Goal: Task Accomplishment & Management: Manage account settings

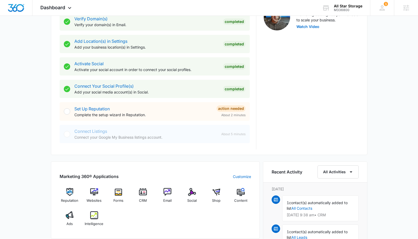
scroll to position [183, 0]
click at [114, 86] on link "Connect Your Social Profile(s)" at bounding box center [103, 85] width 59 height 5
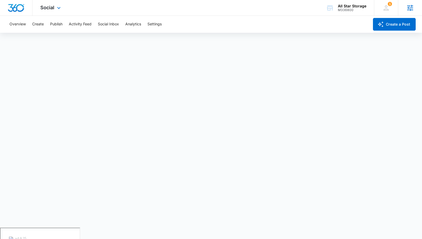
click at [411, 10] on icon at bounding box center [410, 8] width 6 height 6
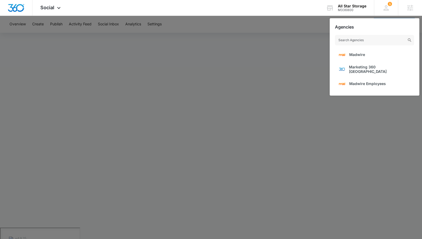
click at [280, 30] on div at bounding box center [211, 119] width 422 height 239
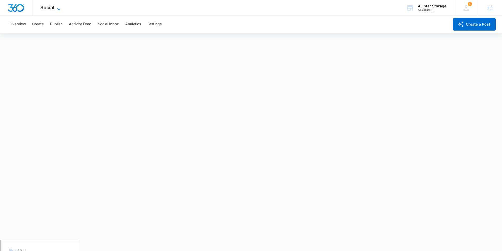
click at [51, 6] on span "Social" at bounding box center [47, 8] width 14 height 6
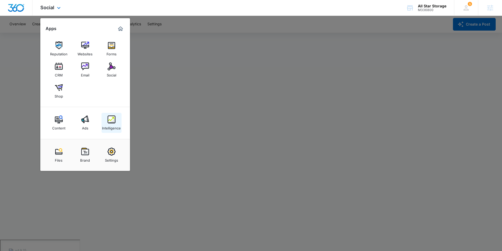
click at [113, 117] on img at bounding box center [112, 120] width 8 height 8
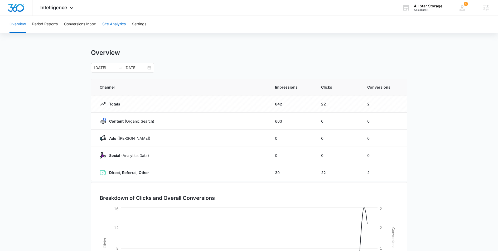
scroll to position [1, 0]
click at [146, 24] on button "Settings" at bounding box center [139, 24] width 14 height 17
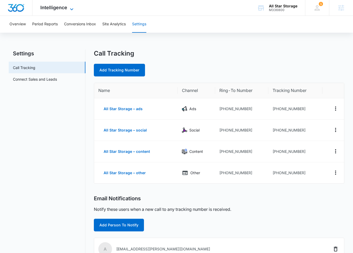
click at [45, 6] on span "Intelligence" at bounding box center [53, 8] width 27 height 6
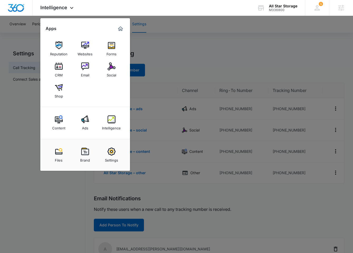
click at [2, 29] on div at bounding box center [176, 126] width 353 height 253
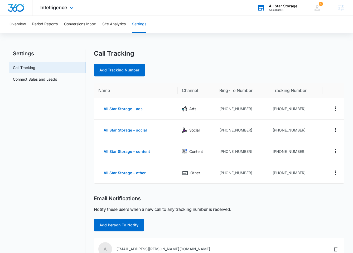
click at [278, 5] on div "All Star Storage" at bounding box center [283, 6] width 29 height 4
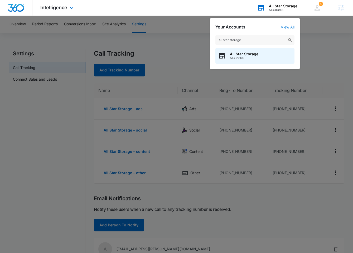
type input "all star storage"
click at [289, 27] on link "View All" at bounding box center [288, 27] width 14 height 4
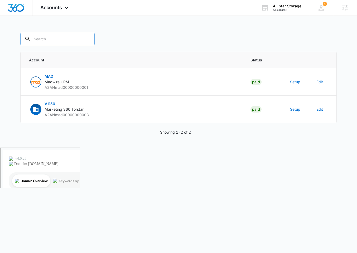
click at [41, 38] on input "text" at bounding box center [57, 39] width 74 height 13
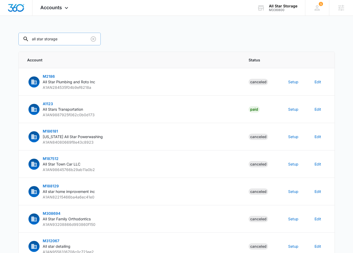
type input "all star storage"
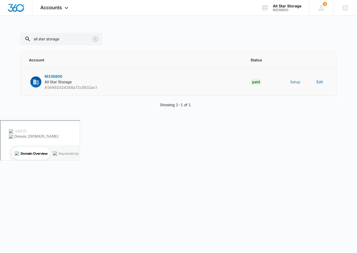
click at [292, 83] on button "Setup" at bounding box center [295, 82] width 10 height 6
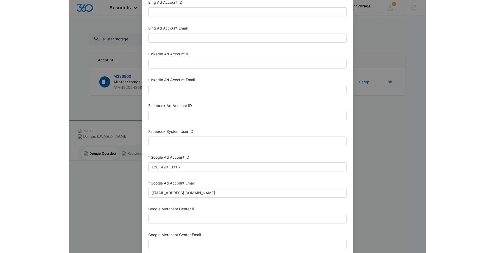
scroll to position [28, 0]
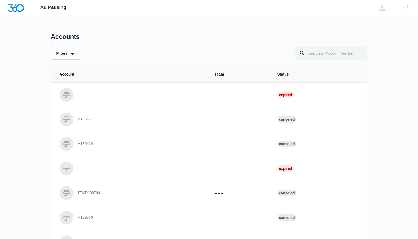
click at [326, 46] on div "Accounts Filters" at bounding box center [209, 46] width 317 height 27
click at [331, 56] on input "text" at bounding box center [331, 53] width 73 height 13
paste input "M336800"
type input "M336800"
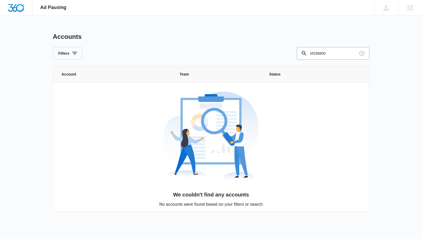
click at [335, 54] on input "M336800" at bounding box center [333, 53] width 73 height 13
drag, startPoint x: 344, startPoint y: 28, endPoint x: 373, endPoint y: 13, distance: 33.2
click at [344, 27] on div "Ad Pausing Apps Reputation Websites Forms CRM Email Social Shop Content Ads Int…" at bounding box center [211, 119] width 422 height 239
click at [384, 8] on icon at bounding box center [386, 8] width 8 height 8
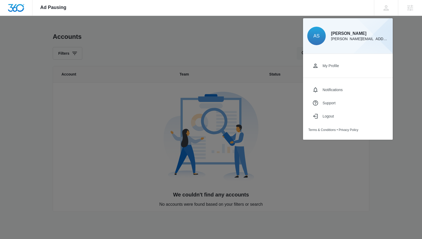
click at [213, 47] on div at bounding box center [211, 119] width 422 height 239
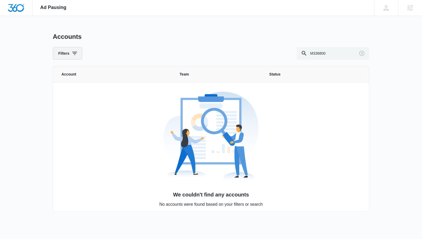
click at [69, 55] on button "Filters" at bounding box center [68, 53] width 30 height 13
click at [121, 46] on div "Accounts Filters Status Paid Past Due Canceled Clear All M336800" at bounding box center [211, 46] width 317 height 27
click at [174, 133] on img at bounding box center [211, 136] width 95 height 95
click at [387, 6] on icon at bounding box center [386, 7] width 5 height 5
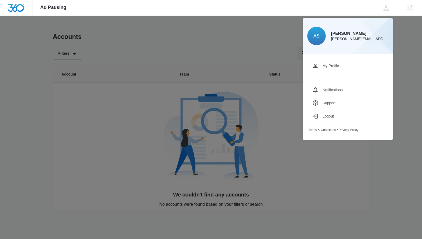
click at [199, 42] on div at bounding box center [211, 119] width 422 height 239
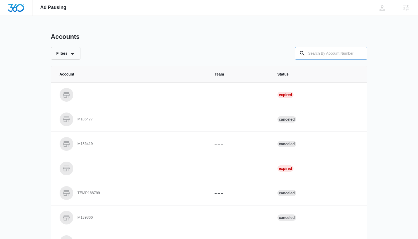
click at [338, 54] on input "text" at bounding box center [331, 53] width 73 height 13
paste input "M336800"
type input "M336800"
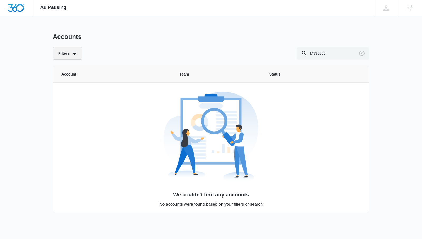
click at [67, 57] on button "Filters" at bounding box center [68, 53] width 30 height 13
click at [113, 45] on div "Accounts Filters M336800" at bounding box center [211, 46] width 317 height 27
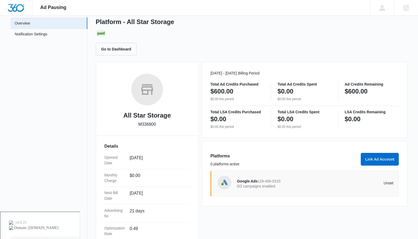
scroll to position [27, 0]
click at [33, 37] on link "Notification Settings" at bounding box center [31, 35] width 33 height 7
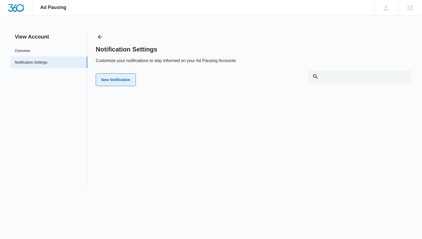
click at [117, 81] on button "New Notification" at bounding box center [116, 79] width 40 height 13
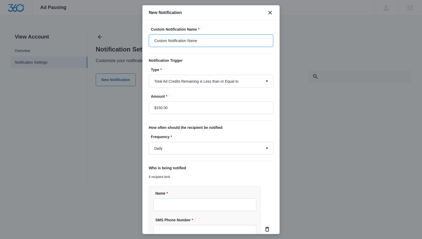
click at [215, 37] on input "Custom Notification Name" at bounding box center [211, 40] width 125 height 13
drag, startPoint x: 207, startPoint y: 45, endPoint x: 116, endPoint y: 41, distance: 90.6
click at [116, 41] on body "Ad Pausing Apps Reputation Websites Forms CRM Email Social Shop Content Ads Int…" at bounding box center [211, 140] width 422 height 281
type input "Ad Pausing Alert"
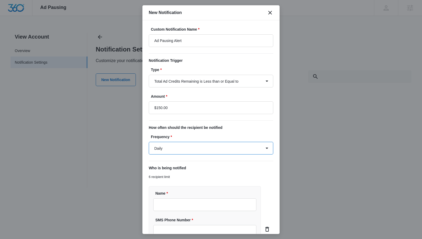
click at [162, 150] on select "Daily Every Time" at bounding box center [211, 148] width 125 height 13
select select "every_time"
click at [149, 142] on select "Daily Every Time" at bounding box center [211, 148] width 125 height 13
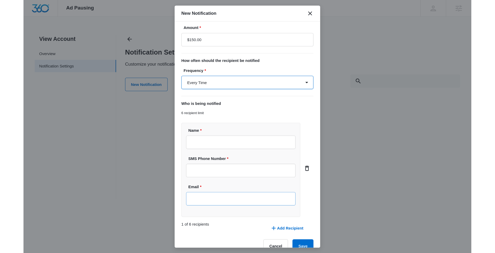
scroll to position [81, 0]
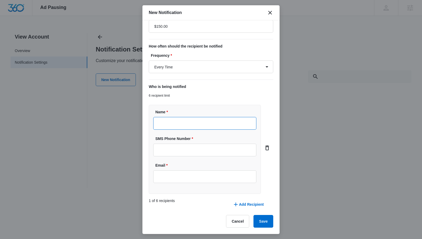
click at [173, 121] on input "Name *" at bounding box center [204, 123] width 103 height 13
type input "[PERSON_NAME]"
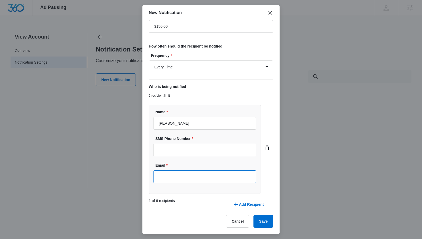
click at [173, 174] on input "Email *" at bounding box center [204, 176] width 103 height 13
type input "[PERSON_NAME][EMAIL_ADDRESS][PERSON_NAME][DOMAIN_NAME]"
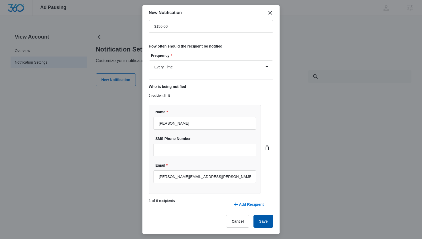
click at [258, 225] on button "Save" at bounding box center [264, 221] width 20 height 13
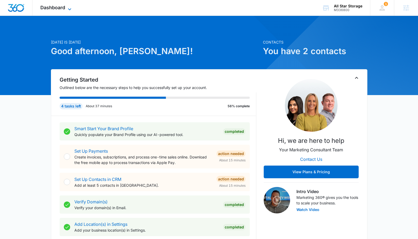
click at [70, 7] on icon at bounding box center [70, 9] width 6 height 6
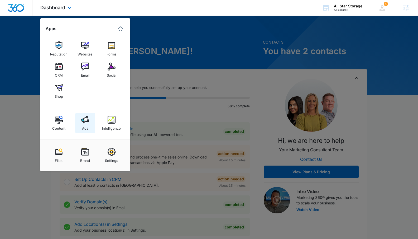
click at [88, 125] on link "Ads" at bounding box center [85, 123] width 20 height 20
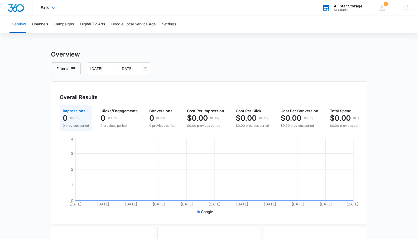
click at [331, 7] on div "All Star Storage M336800 Your Accounts View All" at bounding box center [342, 8] width 56 height 16
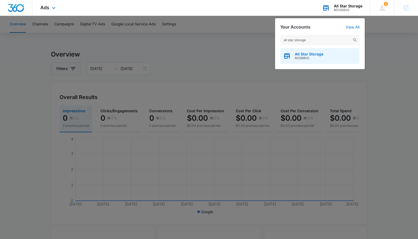
type input "all star storage"
click at [310, 53] on span "All Star Storage" at bounding box center [309, 54] width 29 height 4
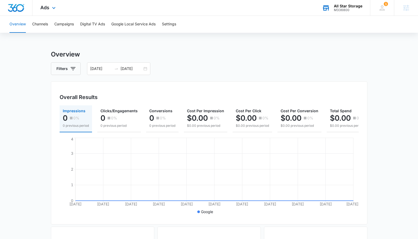
click at [344, 10] on div "M336800" at bounding box center [348, 10] width 29 height 4
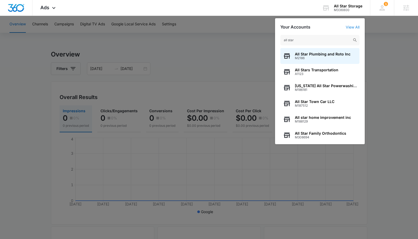
type input "all star"
click at [353, 27] on link "View All" at bounding box center [353, 27] width 14 height 4
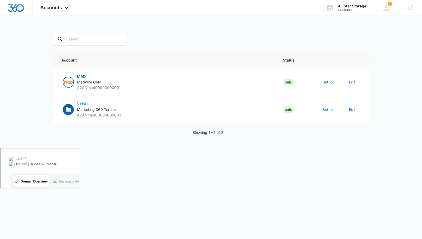
click at [73, 38] on input "text" at bounding box center [90, 39] width 74 height 13
type input "all star storage"
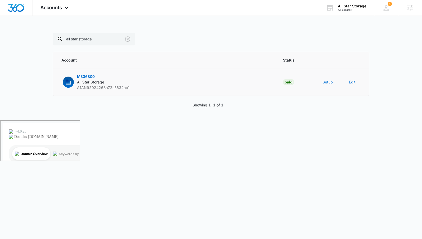
click at [327, 81] on button "Setup" at bounding box center [328, 82] width 10 height 6
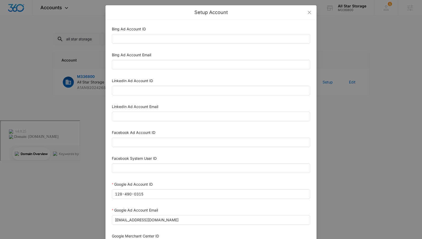
click at [374, 82] on div "Setup Account Bing Ad Account ID Bing Ad Account Email LinkedIn Ad Account ID L…" at bounding box center [211, 119] width 422 height 239
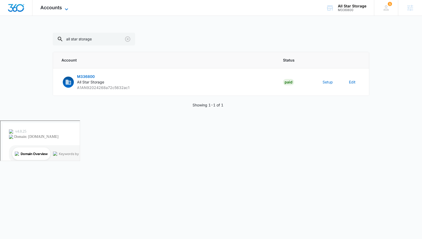
click at [58, 6] on span "Accounts" at bounding box center [51, 8] width 22 height 6
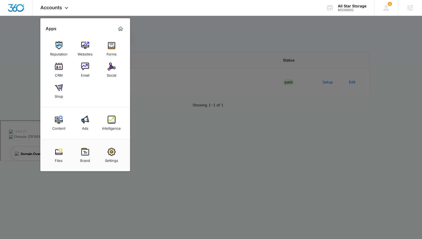
drag, startPoint x: 111, startPoint y: 50, endPoint x: 89, endPoint y: 57, distance: 23.1
click at [111, 50] on div "Forms" at bounding box center [112, 52] width 10 height 7
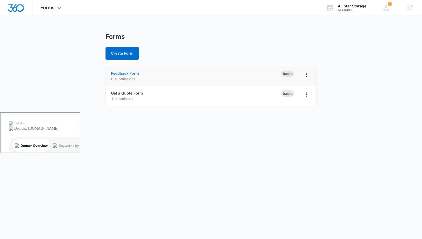
click at [132, 73] on link "Feedback Form" at bounding box center [125, 73] width 28 height 4
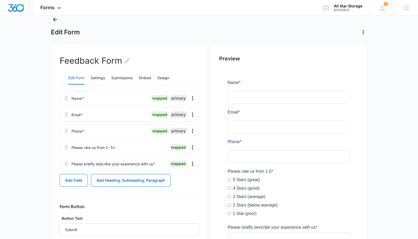
scroll to position [27, 0]
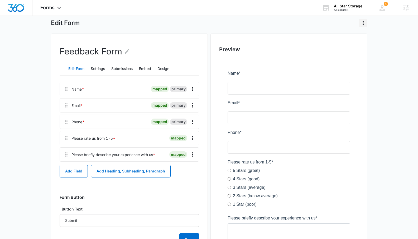
click at [362, 24] on icon "Actions" at bounding box center [363, 23] width 6 height 6
click at [405, 184] on main "Edit Form Delete Form Feedback Form Edit Form Settings Submissions Embed Design…" at bounding box center [209, 151] width 418 height 291
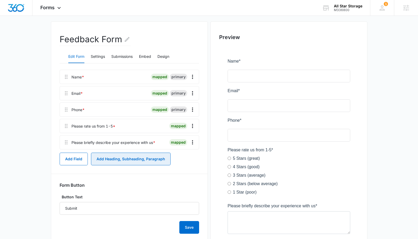
scroll to position [0, 0]
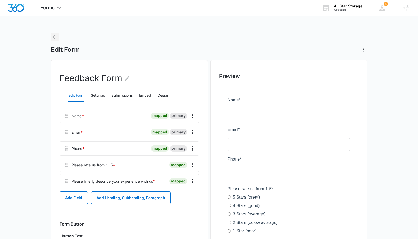
click at [54, 36] on icon "Back" at bounding box center [55, 37] width 4 height 4
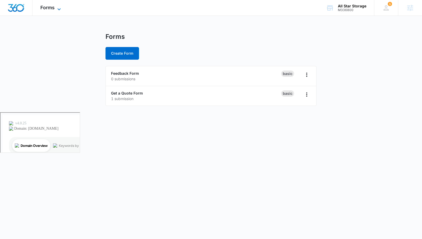
click at [54, 10] on span "Forms" at bounding box center [47, 8] width 14 height 6
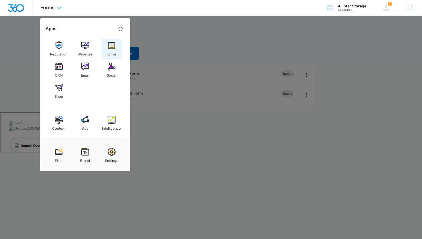
click at [115, 49] on img at bounding box center [112, 45] width 8 height 8
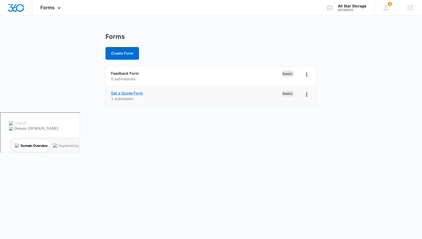
click at [135, 94] on link "Get a Quote Form" at bounding box center [127, 93] width 32 height 4
click at [126, 74] on link "Feedback Form" at bounding box center [125, 73] width 28 height 4
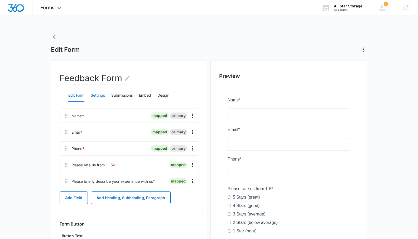
click at [94, 93] on button "Settings" at bounding box center [98, 95] width 14 height 13
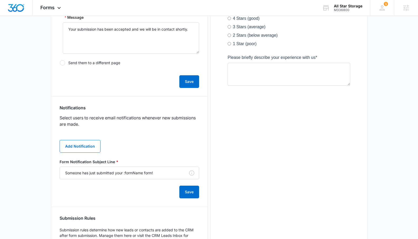
scroll to position [190, 0]
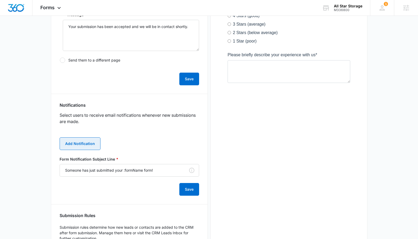
click at [88, 147] on button "Add Notification" at bounding box center [80, 143] width 41 height 13
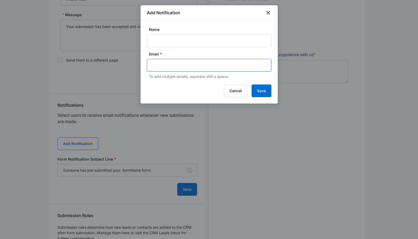
click at [168, 66] on input "text" at bounding box center [210, 65] width 115 height 8
click at [340, 146] on div at bounding box center [209, 119] width 418 height 239
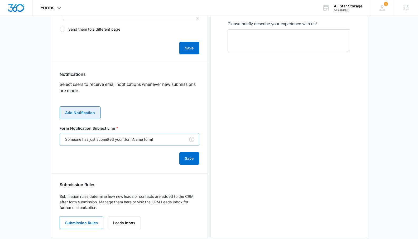
scroll to position [230, 0]
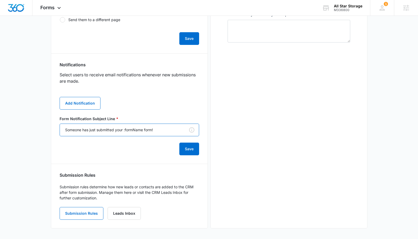
click at [160, 127] on input "Someone has just submitted your :formName form!" at bounding box center [130, 130] width 140 height 13
click at [138, 159] on div "Security Enable reCAPTCHA This is a free service that helps protect against spa…" at bounding box center [130, 47] width 140 height 343
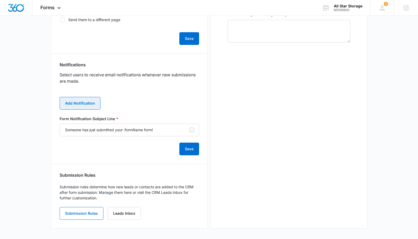
click at [80, 103] on button "Add Notification" at bounding box center [80, 103] width 41 height 13
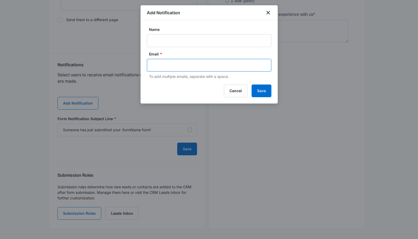
click at [182, 67] on input "text" at bounding box center [210, 65] width 115 height 8
type input "annawojdyla65@gmail.com"
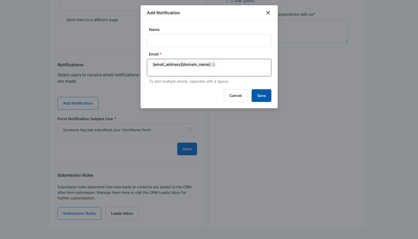
click at [257, 89] on button "Save" at bounding box center [262, 95] width 20 height 13
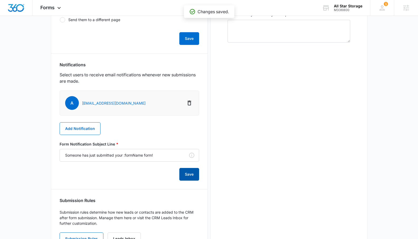
click at [188, 176] on button "Save" at bounding box center [189, 174] width 20 height 13
click at [59, 9] on icon at bounding box center [59, 9] width 6 height 6
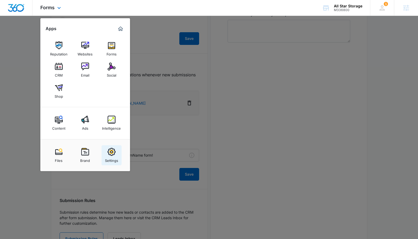
click at [111, 158] on div "Settings" at bounding box center [111, 159] width 13 height 7
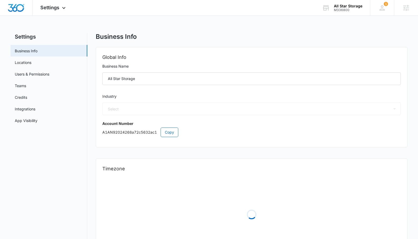
select select "53"
select select "US"
select select "America/Denver"
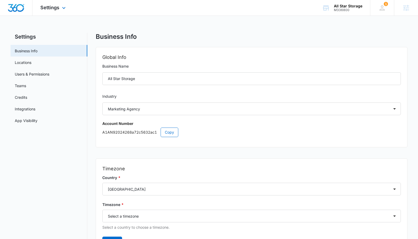
click at [44, 3] on div "Settings Apps Reputation Websites Forms CRM Email Social Shop Content Ads Intel…" at bounding box center [53, 8] width 42 height 16
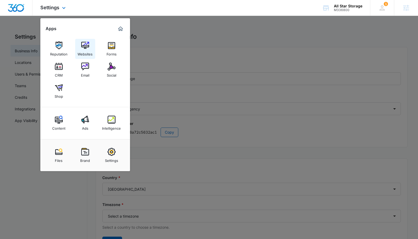
click at [87, 47] on img at bounding box center [85, 45] width 8 height 8
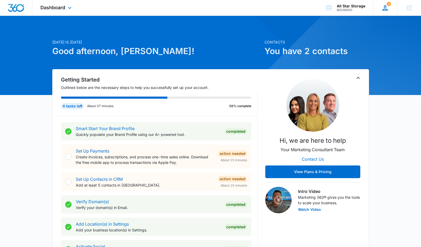
drag, startPoint x: 391, startPoint y: 9, endPoint x: 388, endPoint y: 9, distance: 2.7
click at [390, 9] on div "1 AS Allison Stephas [EMAIL_ADDRESS][PERSON_NAME][DOMAIN_NAME] My Profile 1 Not…" at bounding box center [385, 8] width 24 height 16
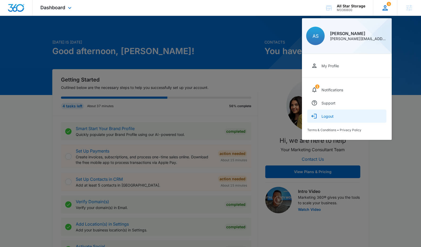
click at [336, 118] on button "Logout" at bounding box center [346, 116] width 79 height 13
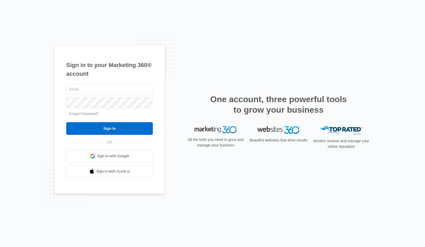
type input "[PERSON_NAME][EMAIL_ADDRESS][PERSON_NAME][DOMAIN_NAME]"
click at [116, 154] on span "Sign in with Google" at bounding box center [113, 156] width 32 height 6
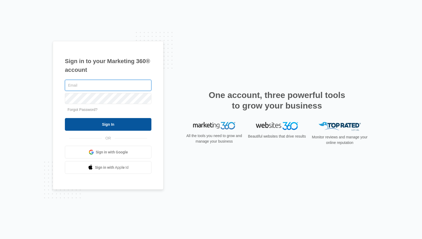
type input "allison.stephas@madwire.com"
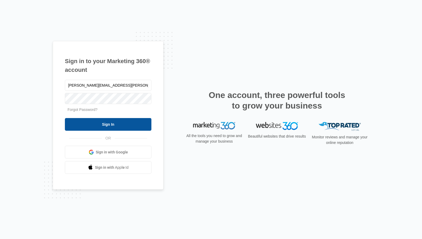
click at [137, 122] on input "Sign In" at bounding box center [108, 124] width 87 height 13
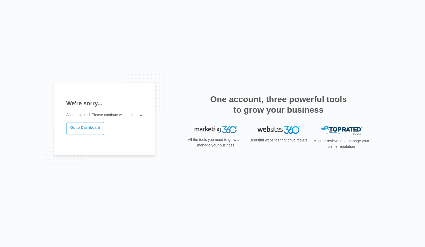
click at [78, 129] on link "Go to Dashboard" at bounding box center [85, 128] width 38 height 13
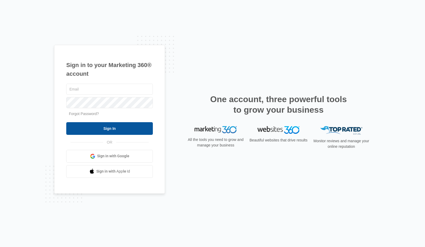
type input "[PERSON_NAME][EMAIL_ADDRESS][PERSON_NAME][DOMAIN_NAME]"
click at [117, 130] on input "Sign In" at bounding box center [109, 128] width 87 height 13
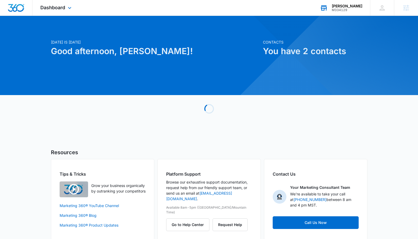
click at [351, 6] on div "[PERSON_NAME]" at bounding box center [347, 6] width 31 height 4
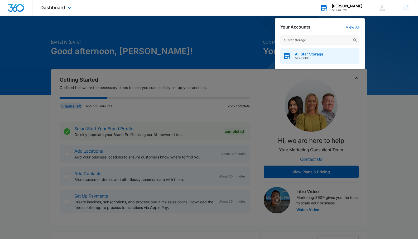
type input "all star storage"
click at [314, 50] on div "All Star Storage M336800" at bounding box center [320, 56] width 79 height 16
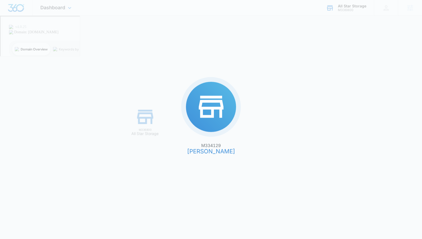
click at [315, 59] on div "M334129 [PERSON_NAME] M336800 All Star Storage" at bounding box center [211, 119] width 422 height 239
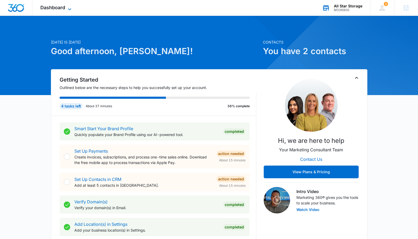
click at [56, 8] on span "Dashboard" at bounding box center [52, 8] width 25 height 6
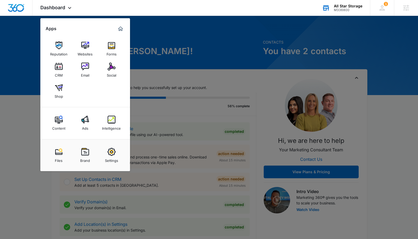
click at [90, 70] on link "Email" at bounding box center [85, 70] width 20 height 20
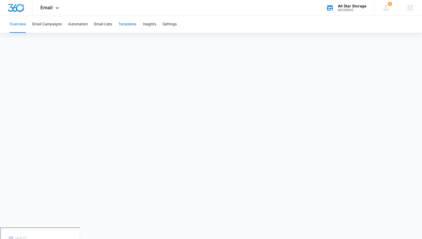
click at [128, 23] on button "Templates" at bounding box center [127, 24] width 18 height 17
